Goal: Find specific page/section: Find specific page/section

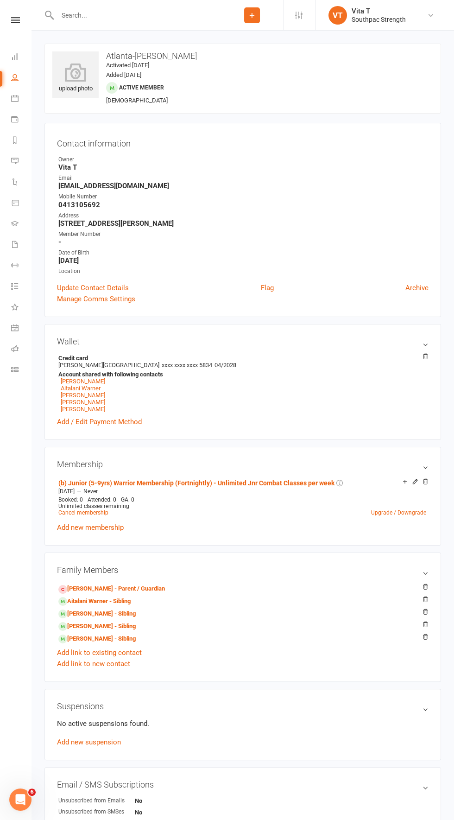
click at [164, 20] on input "text" at bounding box center [138, 15] width 166 height 13
click at [91, 386] on link "Aitalani Warner" at bounding box center [81, 388] width 40 height 7
click at [71, 66] on icon at bounding box center [75, 72] width 51 height 20
click at [127, 609] on link "[PERSON_NAME] - Sibling" at bounding box center [96, 614] width 77 height 10
click at [94, 89] on div "upload photo" at bounding box center [75, 78] width 46 height 31
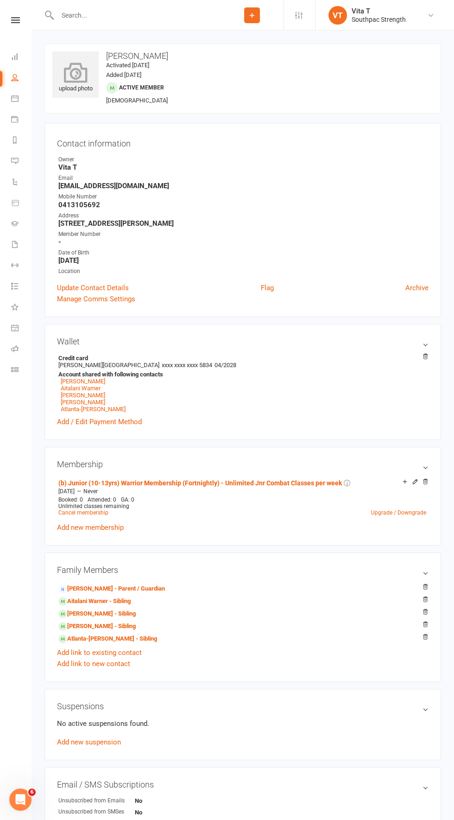
click at [93, 76] on icon at bounding box center [75, 72] width 51 height 20
click at [126, 611] on link "[PERSON_NAME] - Sibling" at bounding box center [96, 614] width 77 height 10
click at [83, 76] on icon at bounding box center [75, 72] width 51 height 20
click at [108, 637] on link "Atlanta-[PERSON_NAME] - Sibling" at bounding box center [107, 639] width 99 height 10
